Goal: Book appointment/travel/reservation

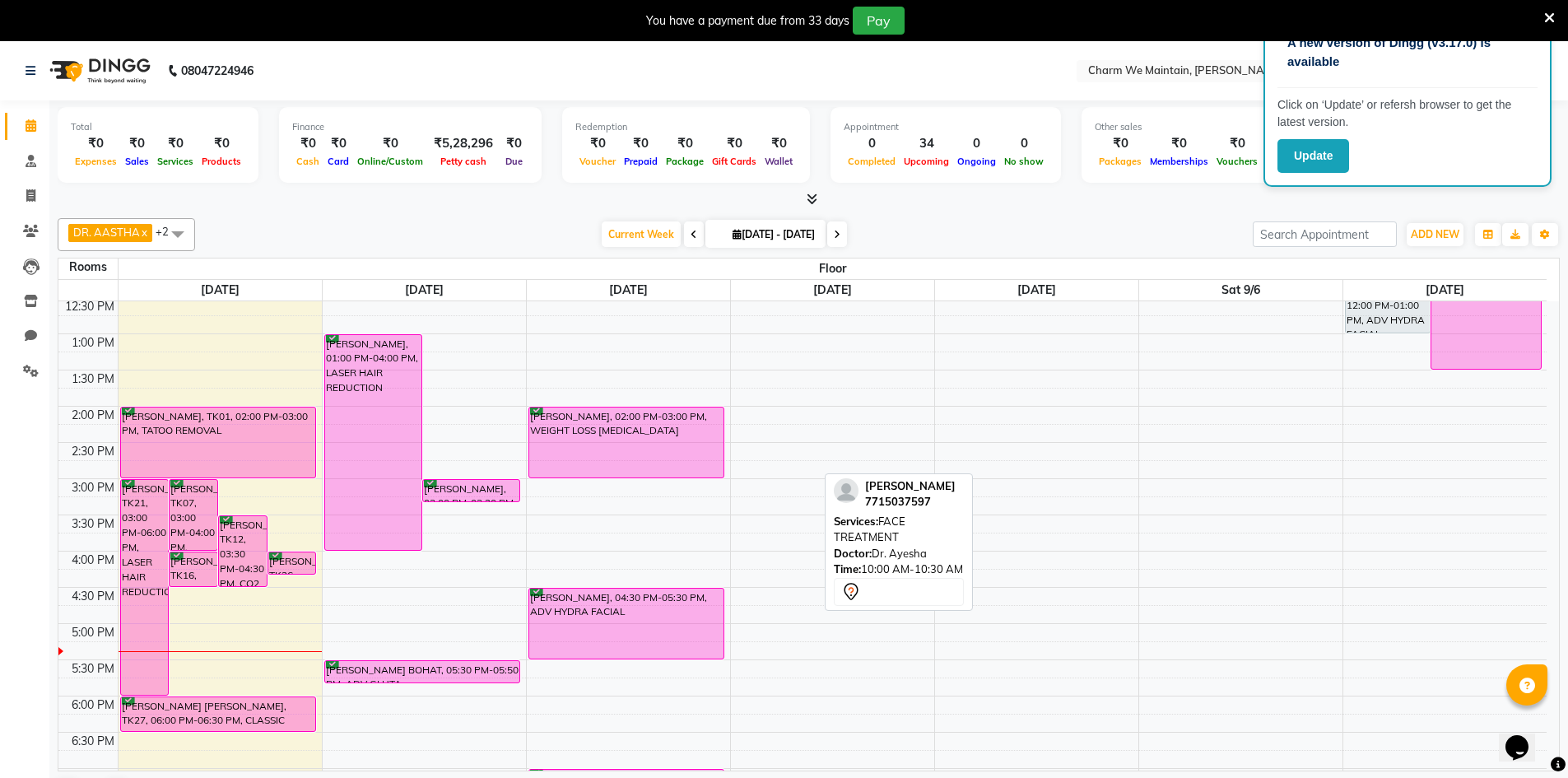
scroll to position [494, 0]
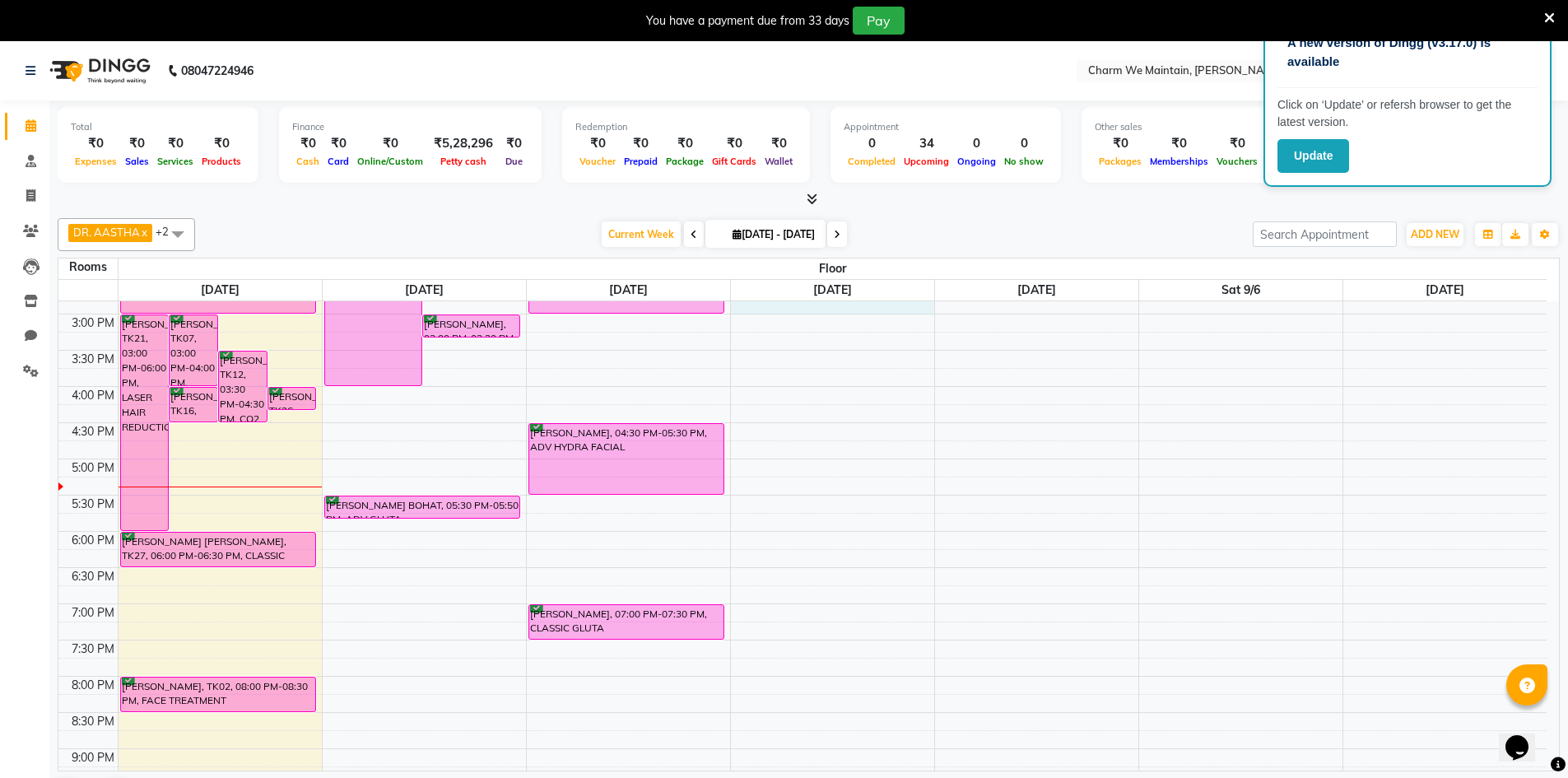
click at [875, 307] on div "8:00 AM 8:30 AM 9:00 AM 9:30 AM 10:00 AM 10:30 AM 11:00 AM 11:30 AM 12:00 PM 12…" at bounding box center [803, 350] width 1489 height 1086
select select "885"
select select "tentative"
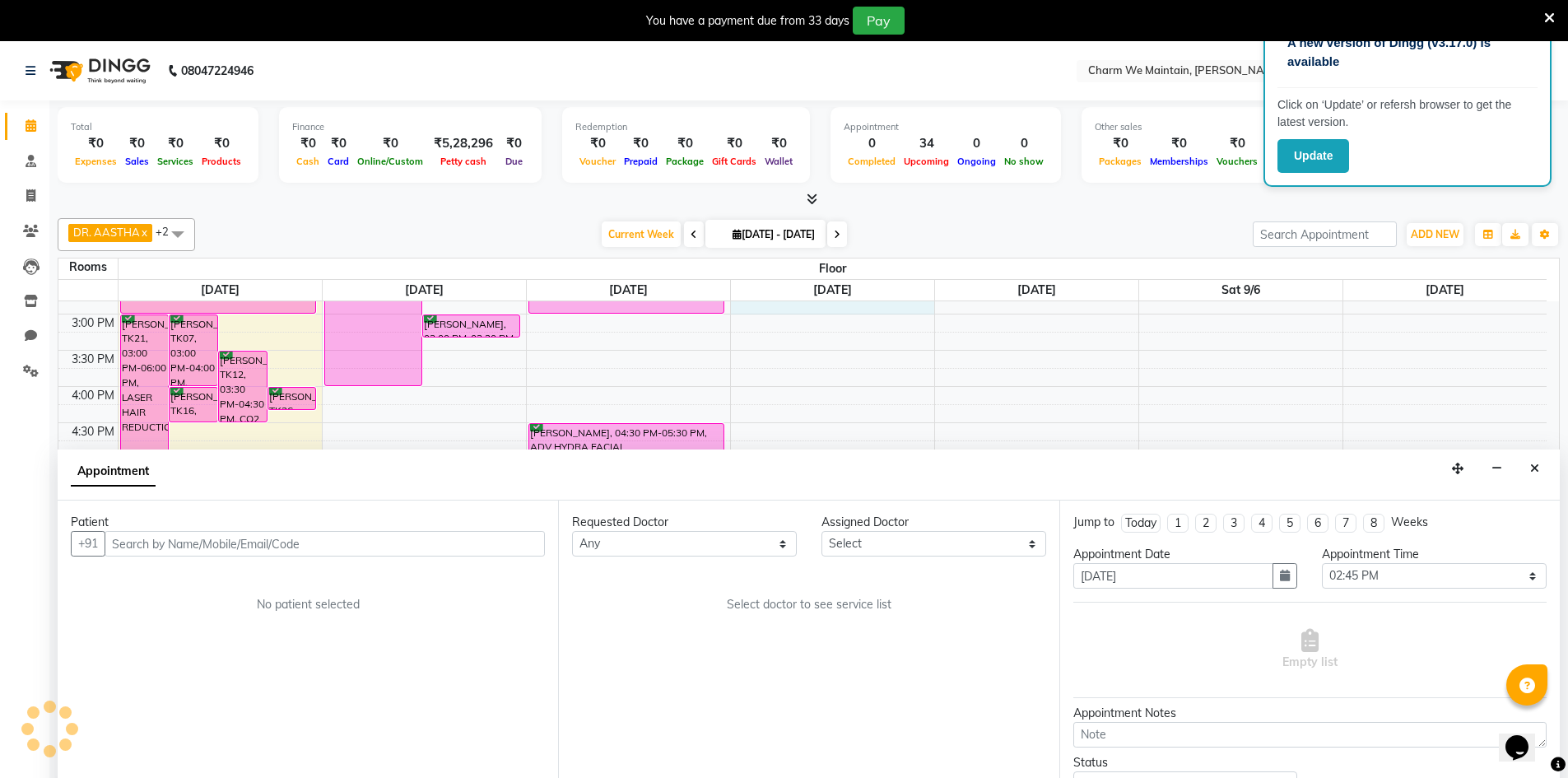
scroll to position [42, 0]
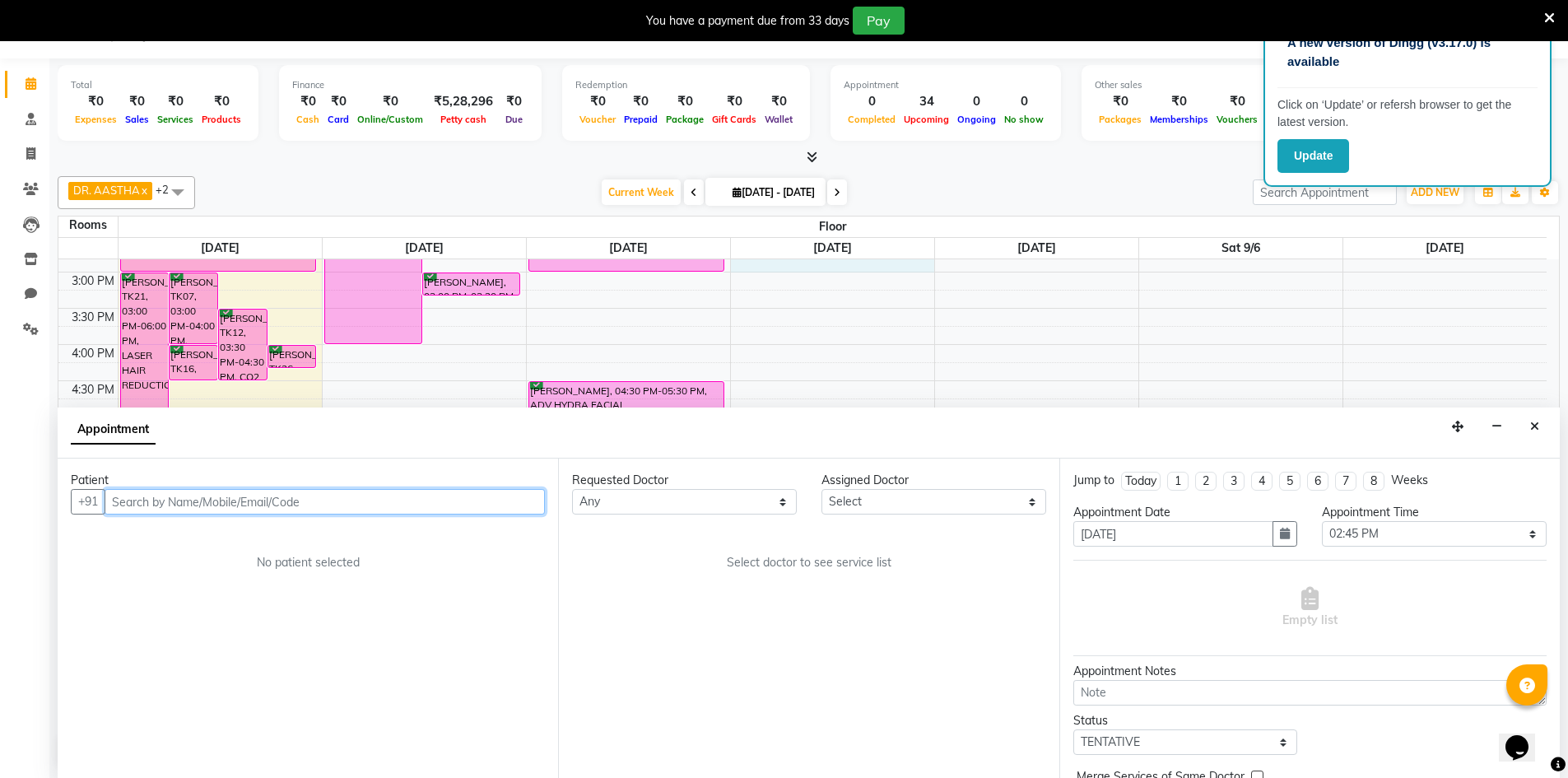
click at [370, 503] on input "text" at bounding box center [324, 502] width 440 height 26
type input "9723544151"
click at [515, 506] on span "Add Patient" at bounding box center [506, 502] width 62 height 15
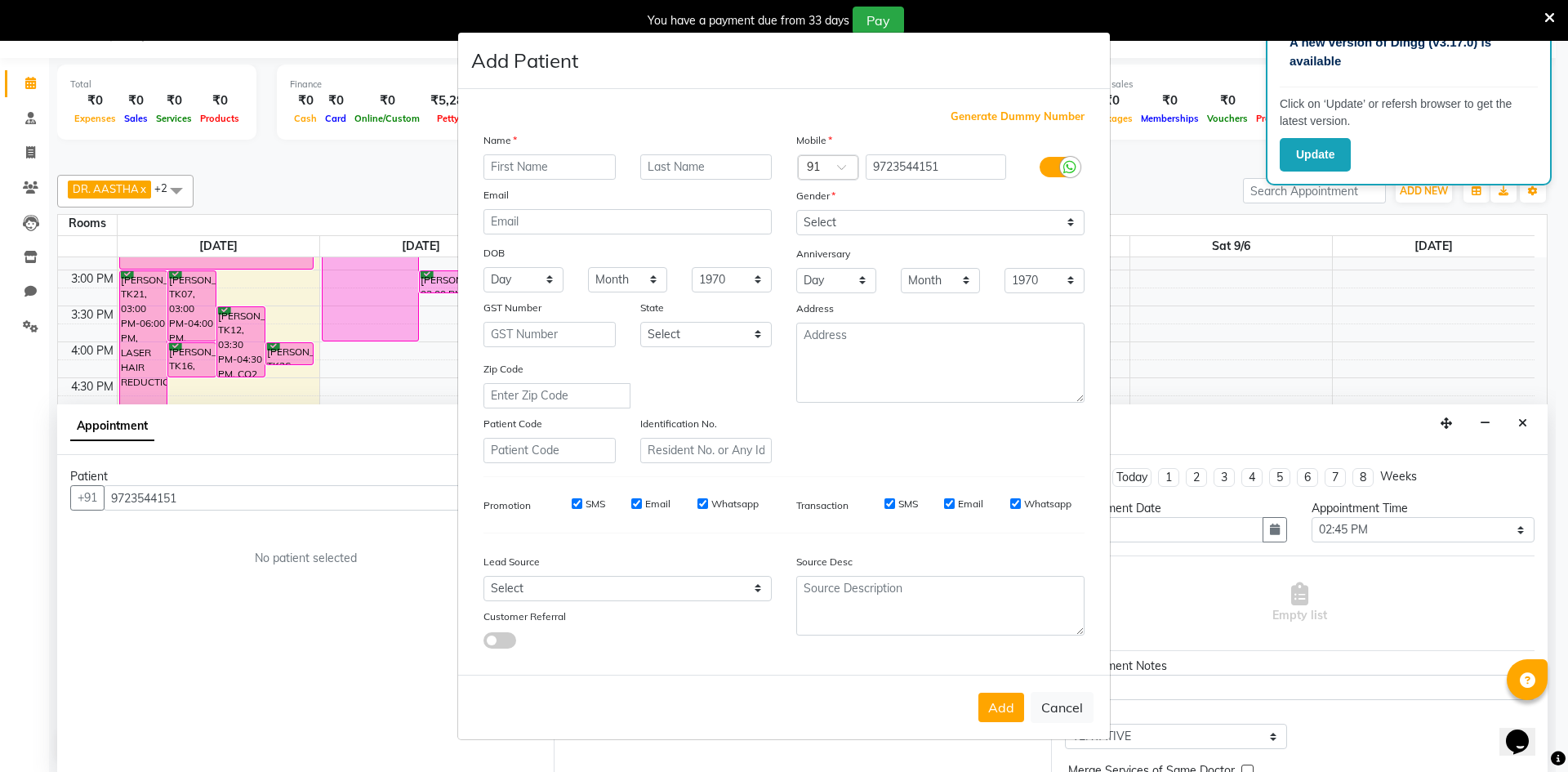
click at [553, 170] on input "text" at bounding box center [550, 167] width 133 height 26
type input "S"
type input "DHARA"
click at [941, 227] on select "Select [DEMOGRAPHIC_DATA] [DEMOGRAPHIC_DATA] Other Prefer Not To Say" at bounding box center [940, 222] width 288 height 26
select select "[DEMOGRAPHIC_DATA]"
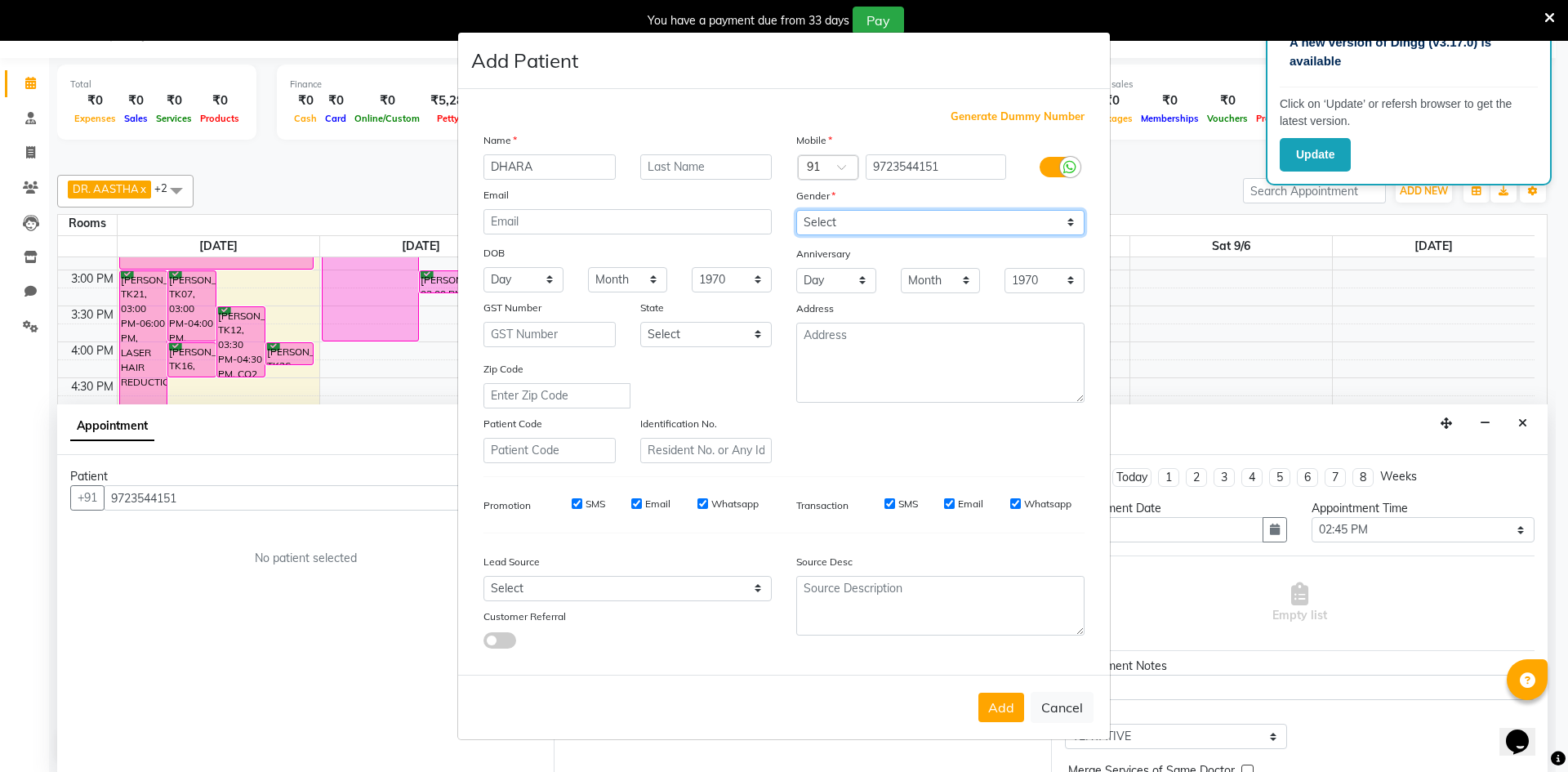
click at [796, 210] on select "Select [DEMOGRAPHIC_DATA] [DEMOGRAPHIC_DATA] Other Prefer Not To Say" at bounding box center [940, 222] width 288 height 26
click at [1008, 707] on button "Add" at bounding box center [1001, 708] width 46 height 29
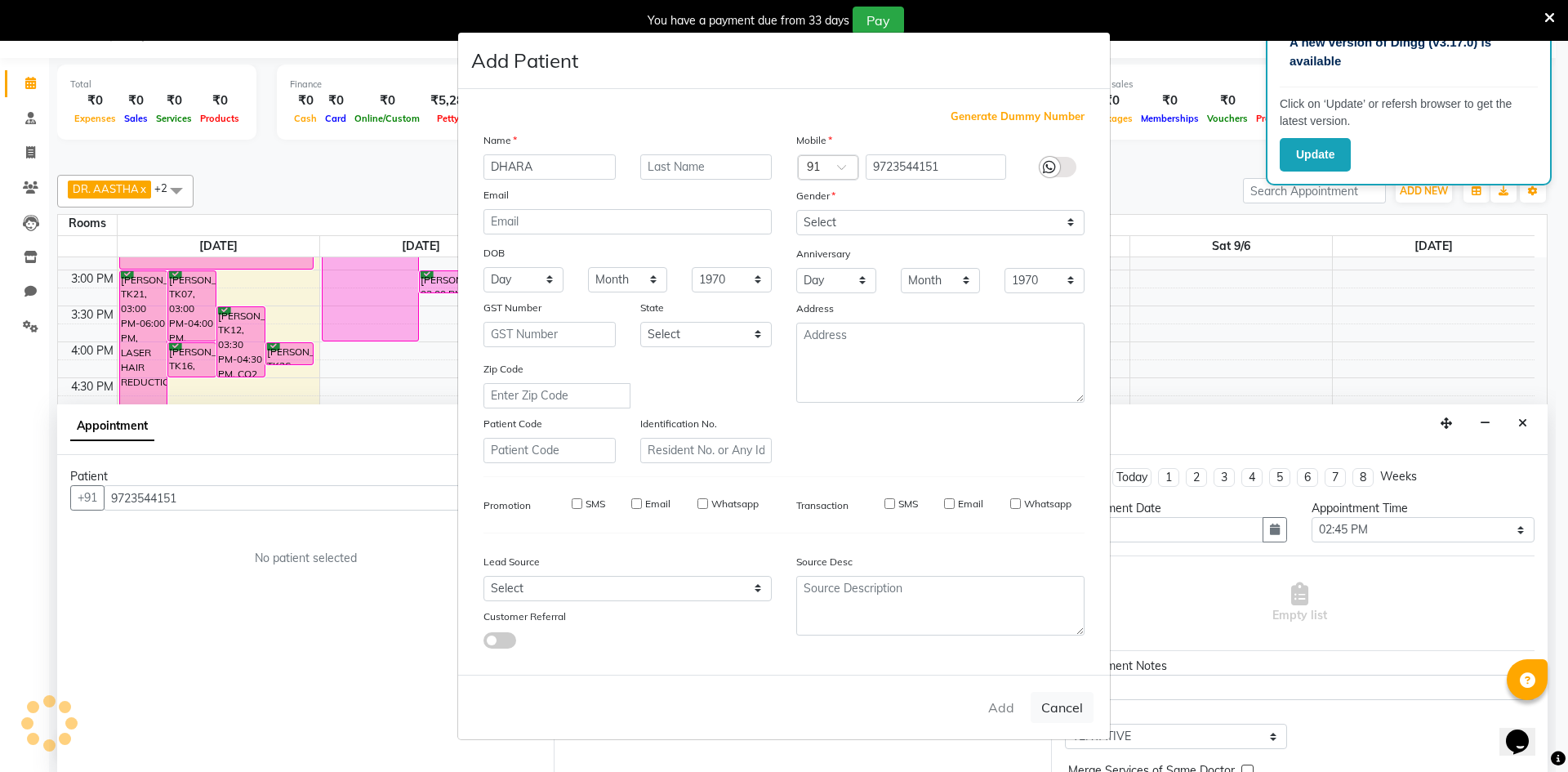
select select
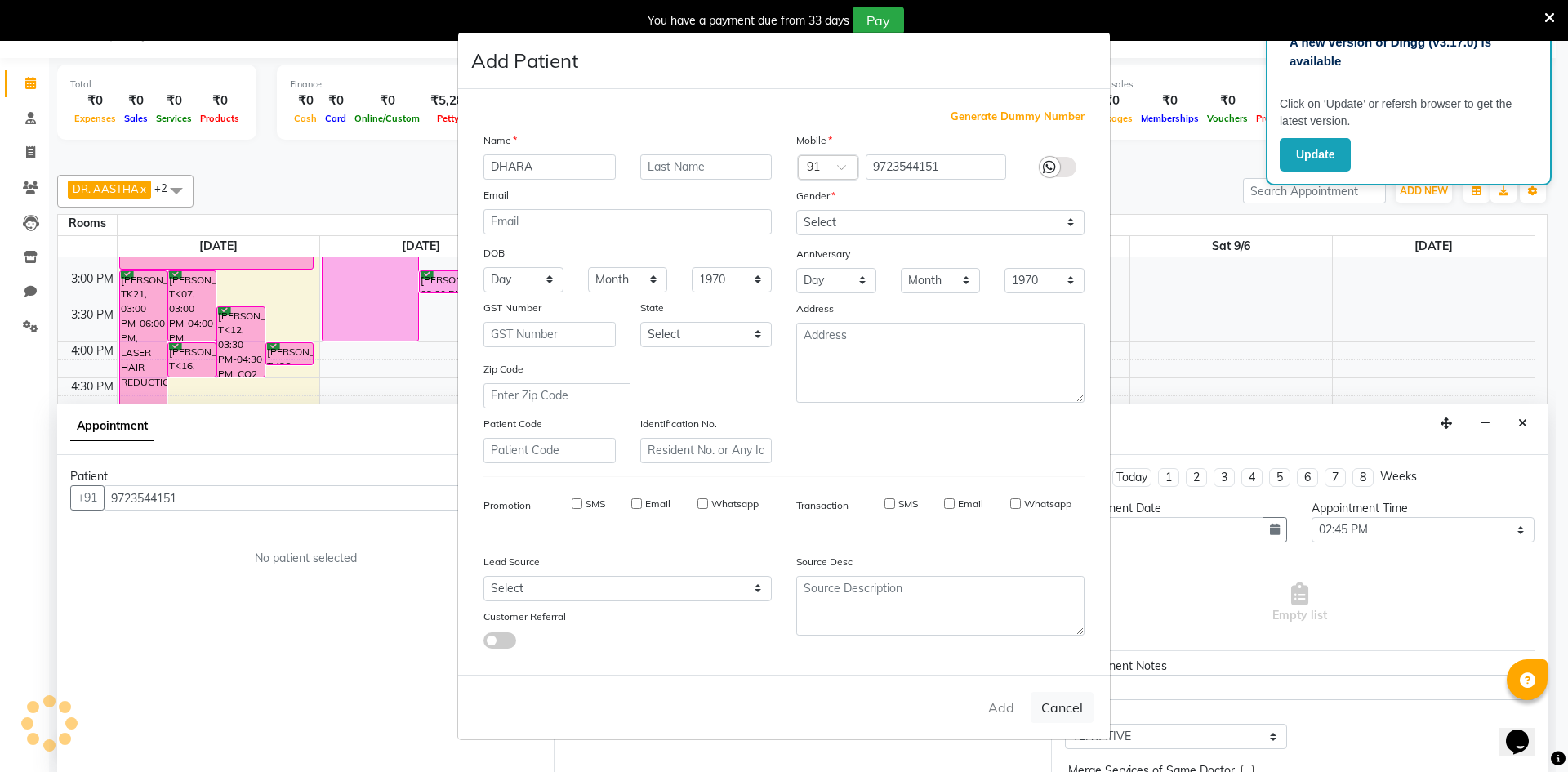
select select
checkbox input "false"
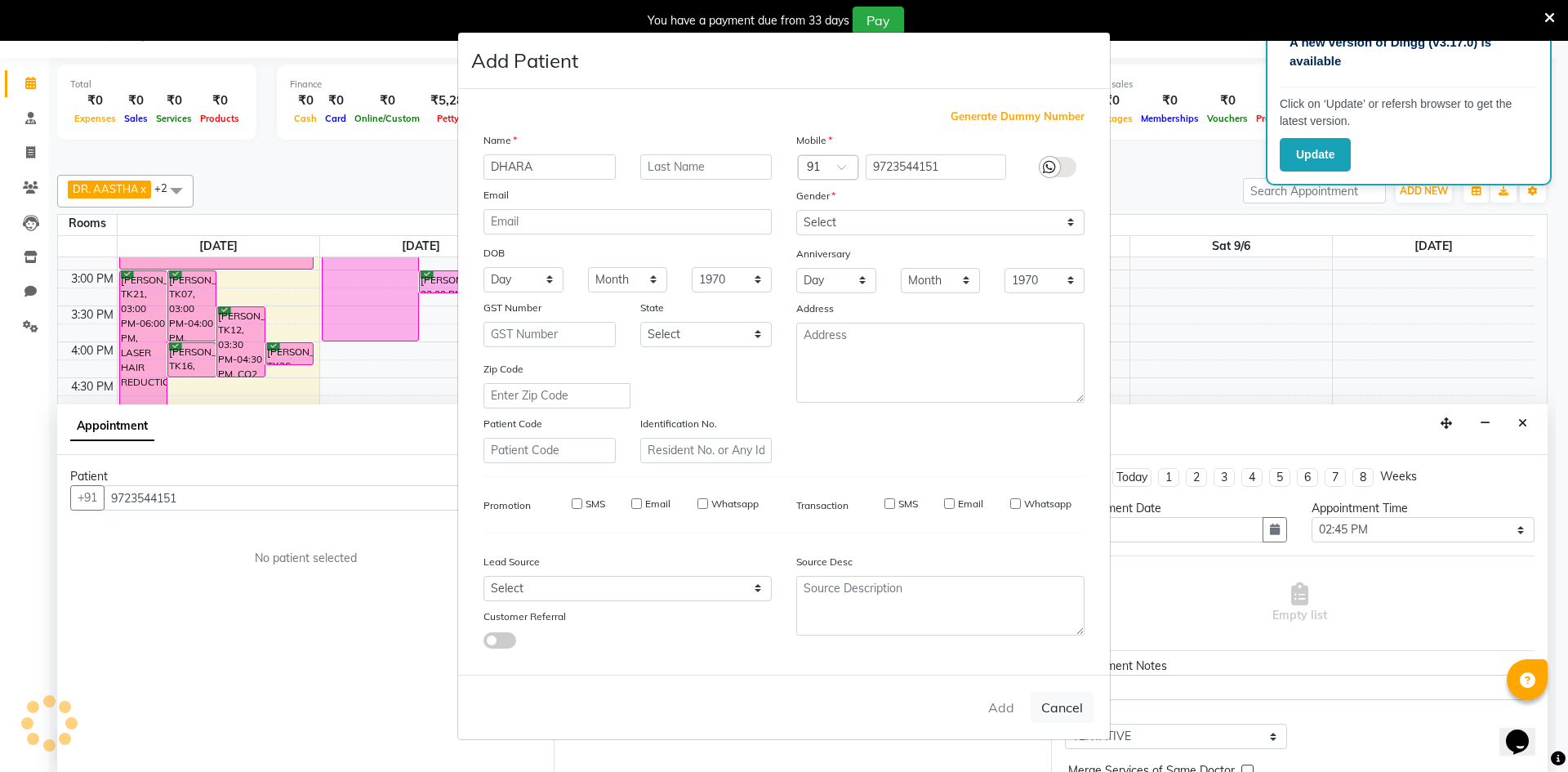
checkbox input "false"
